Goal: Navigation & Orientation: Find specific page/section

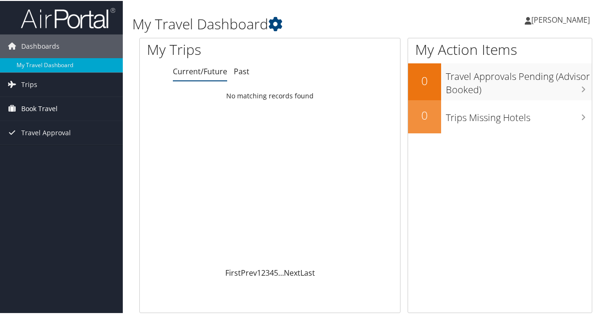
click at [36, 105] on span "Book Travel" at bounding box center [39, 108] width 36 height 24
click at [29, 82] on span "Trips" at bounding box center [29, 84] width 16 height 24
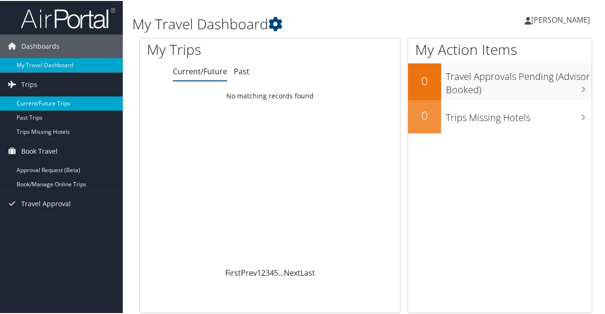
click at [32, 102] on link "Current/Future Trips" at bounding box center [61, 102] width 123 height 14
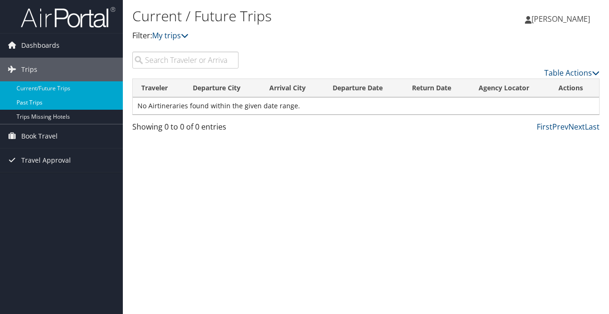
click at [40, 100] on link "Past Trips" at bounding box center [61, 102] width 123 height 14
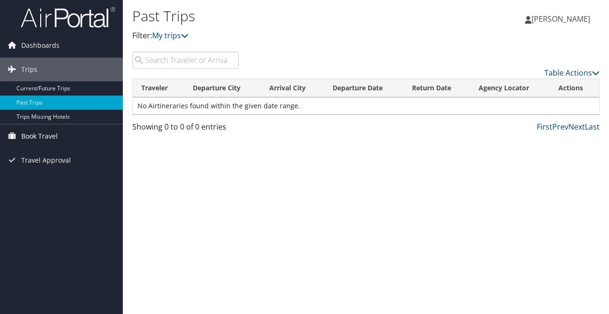
click at [39, 136] on span "Book Travel" at bounding box center [39, 136] width 36 height 24
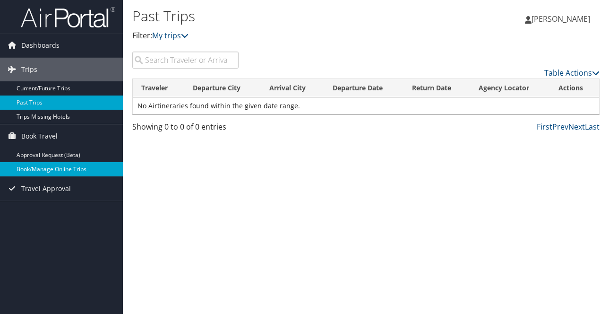
click at [39, 166] on link "Book/Manage Online Trips" at bounding box center [61, 169] width 123 height 14
click at [47, 168] on link "Book/Manage Online Trips" at bounding box center [61, 169] width 123 height 14
